Goal: Transaction & Acquisition: Subscribe to service/newsletter

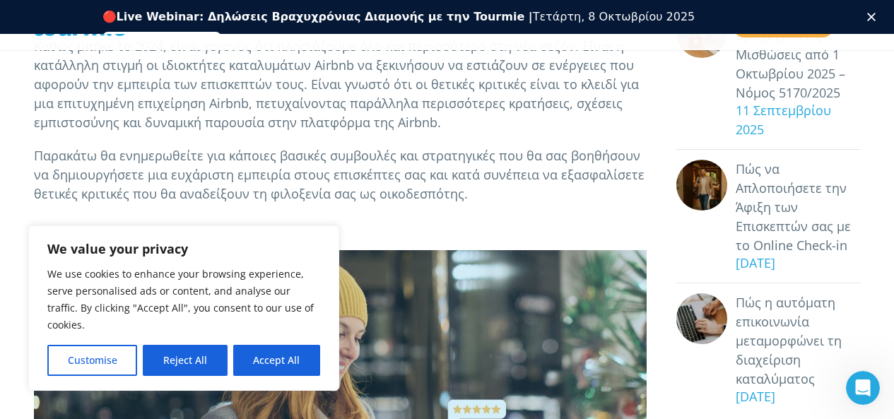
scroll to position [377, 0]
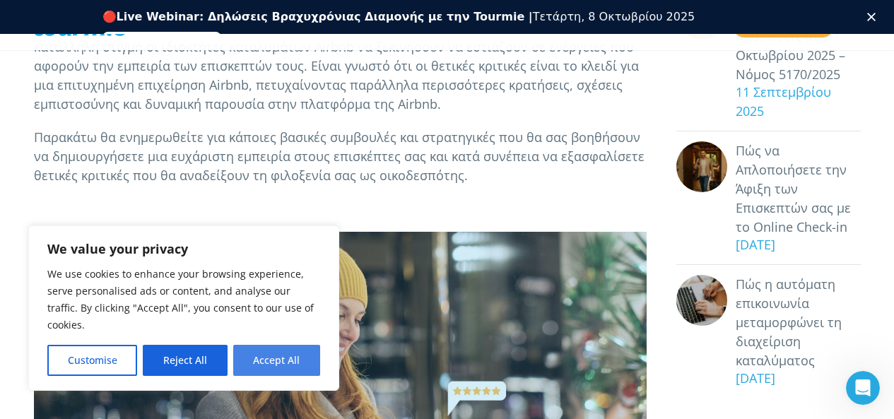
click at [288, 363] on button "Accept All" at bounding box center [276, 360] width 87 height 31
checkbox input "true"
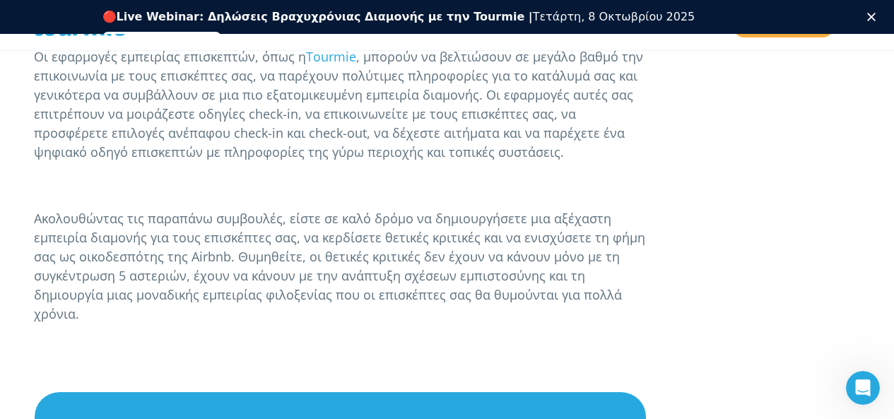
scroll to position [2418, 0]
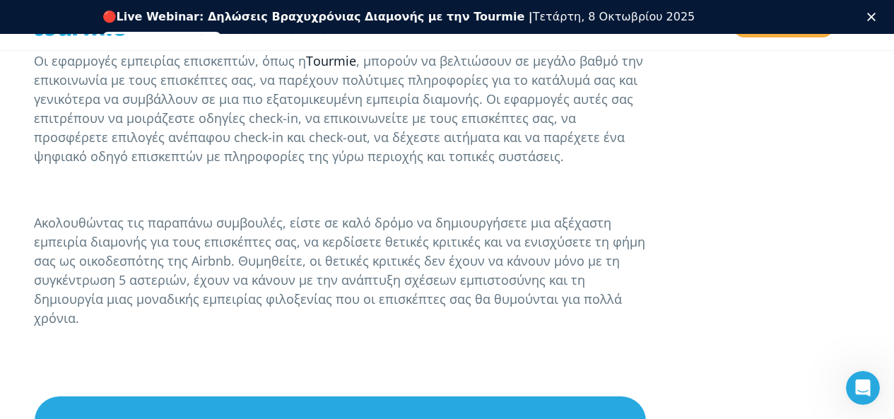
click at [338, 64] on link "Tourmie" at bounding box center [331, 60] width 50 height 17
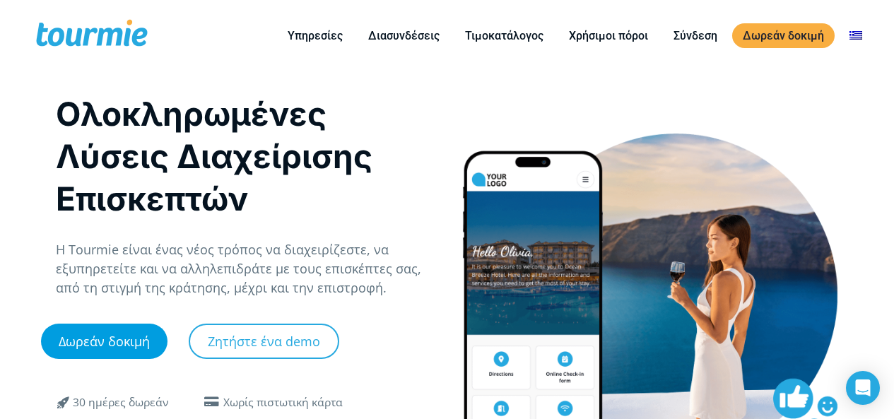
click at [107, 331] on link "Δωρεάν δοκιμή" at bounding box center [104, 341] width 126 height 35
